Goal: Task Accomplishment & Management: Complete application form

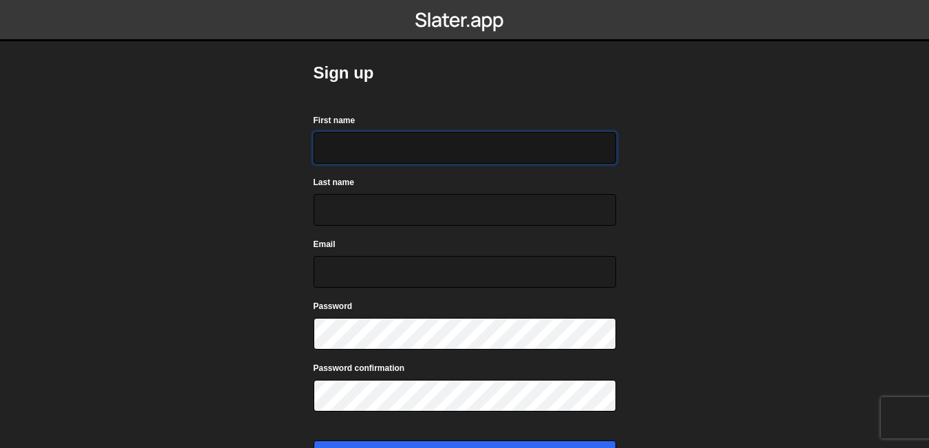
click at [429, 144] on input "First name" at bounding box center [465, 148] width 303 height 32
type input "Achira"
type input "Peiris"
type input "achiranuwan40@gmail.com"
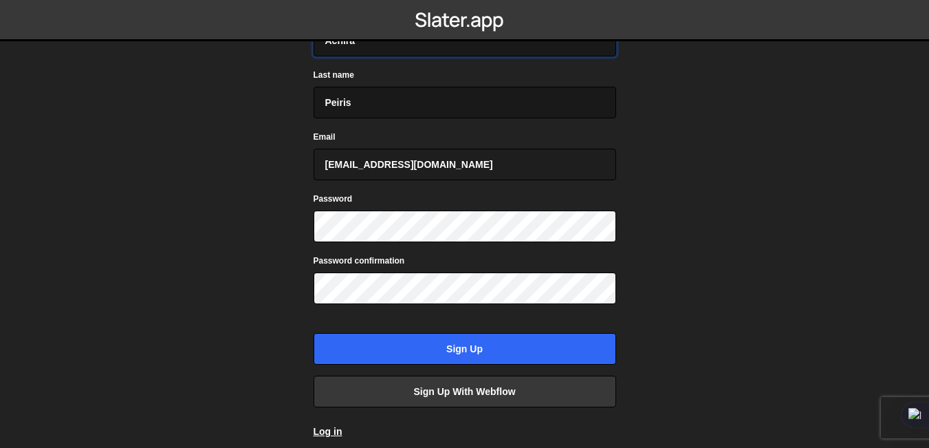
scroll to position [138, 0]
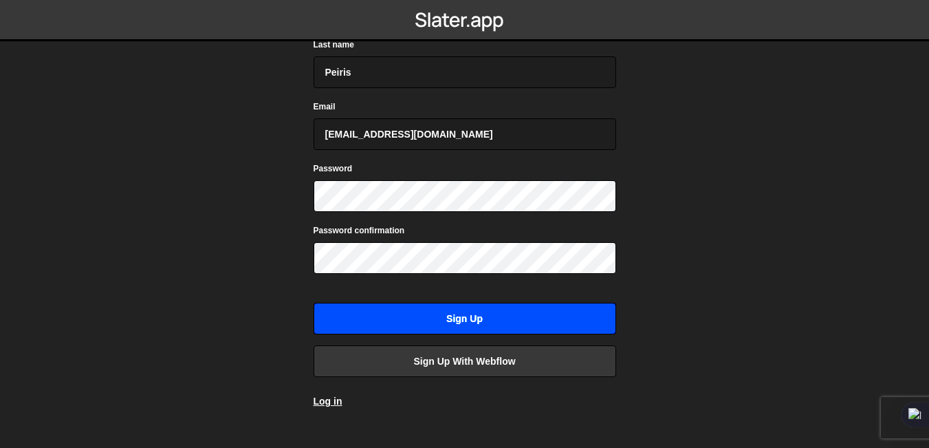
click at [518, 321] on input "Sign up" at bounding box center [465, 319] width 303 height 32
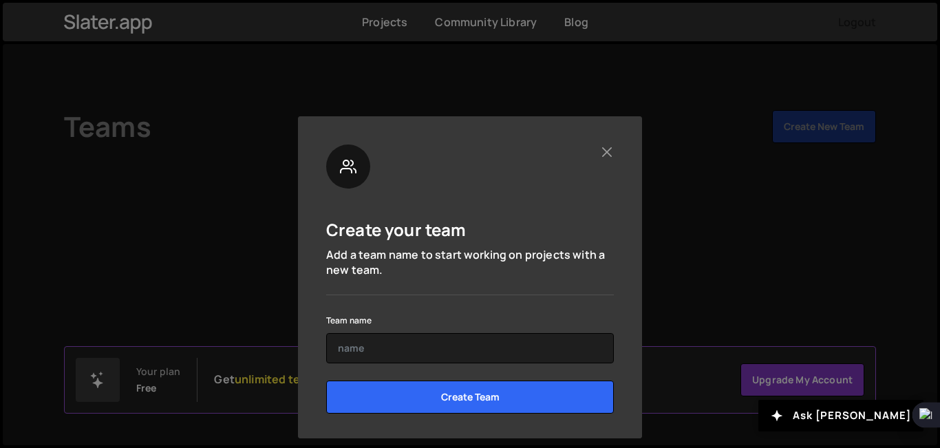
scroll to position [31, 0]
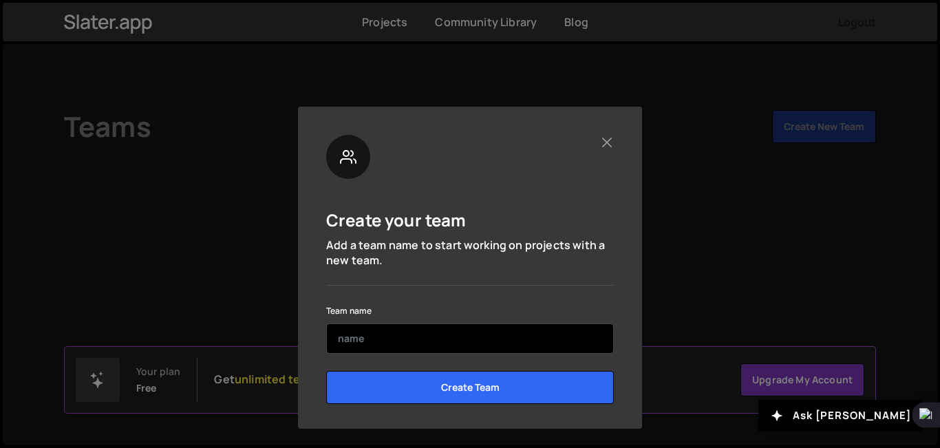
click at [401, 344] on input "text" at bounding box center [470, 338] width 288 height 30
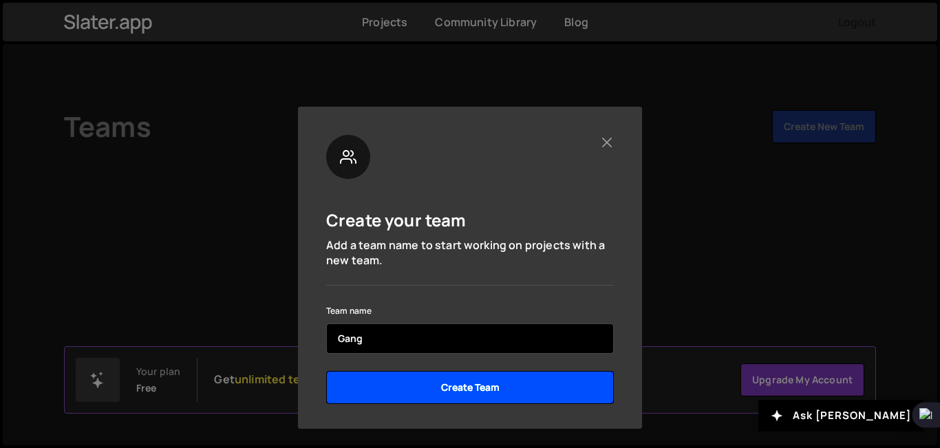
type input "Gang"
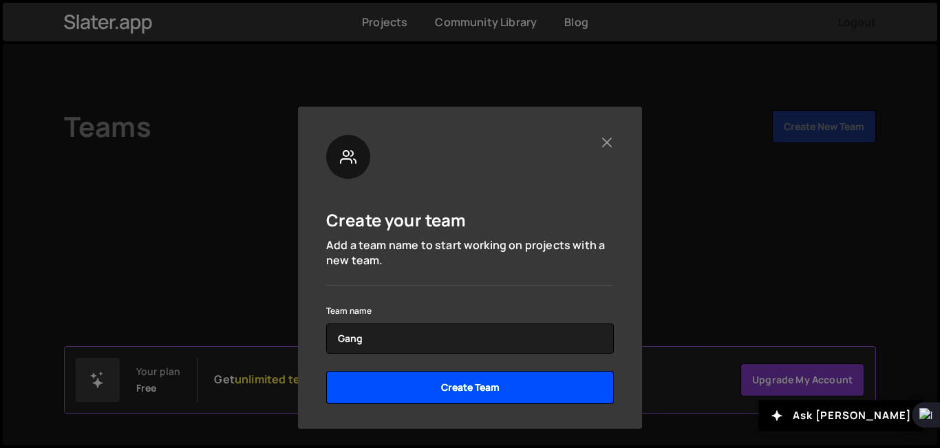
click at [469, 392] on input "Create Team" at bounding box center [470, 387] width 288 height 33
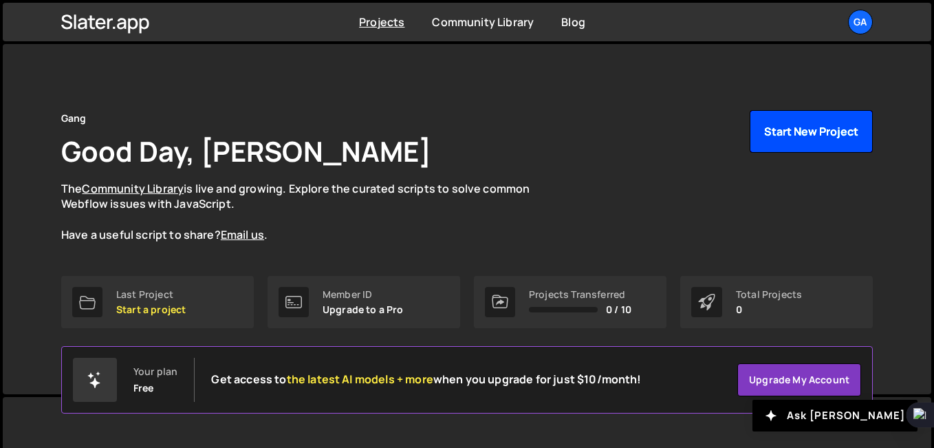
click at [819, 130] on button "Start New Project" at bounding box center [811, 131] width 123 height 43
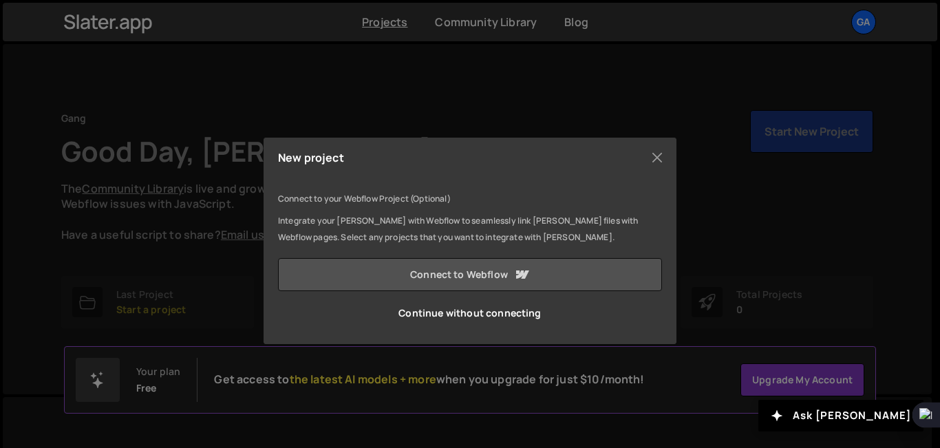
click at [447, 275] on link "Connect to Webflow" at bounding box center [470, 274] width 384 height 33
